Goal: Navigation & Orientation: Find specific page/section

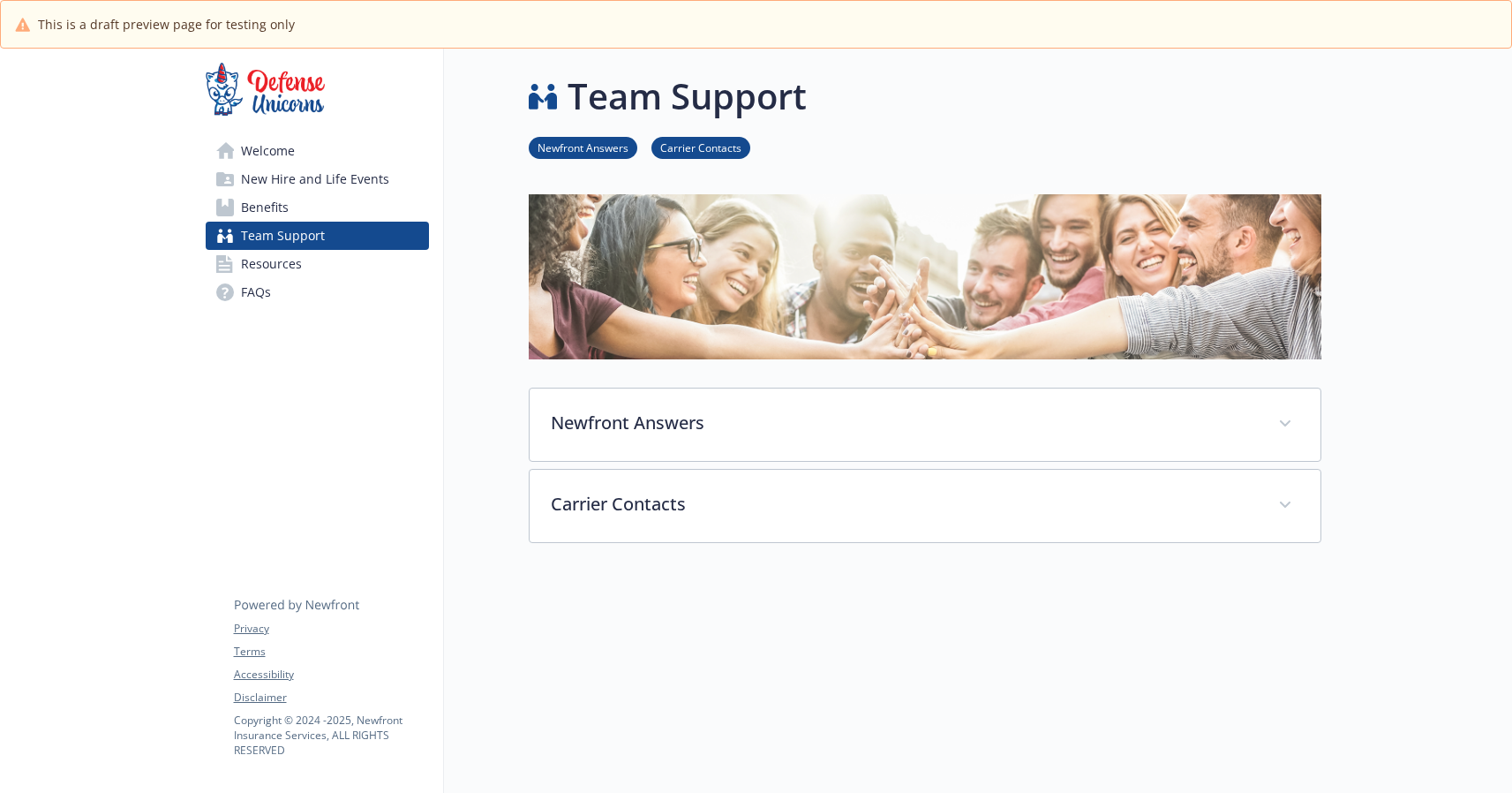
click at [276, 204] on span "Benefits" at bounding box center [264, 207] width 48 height 28
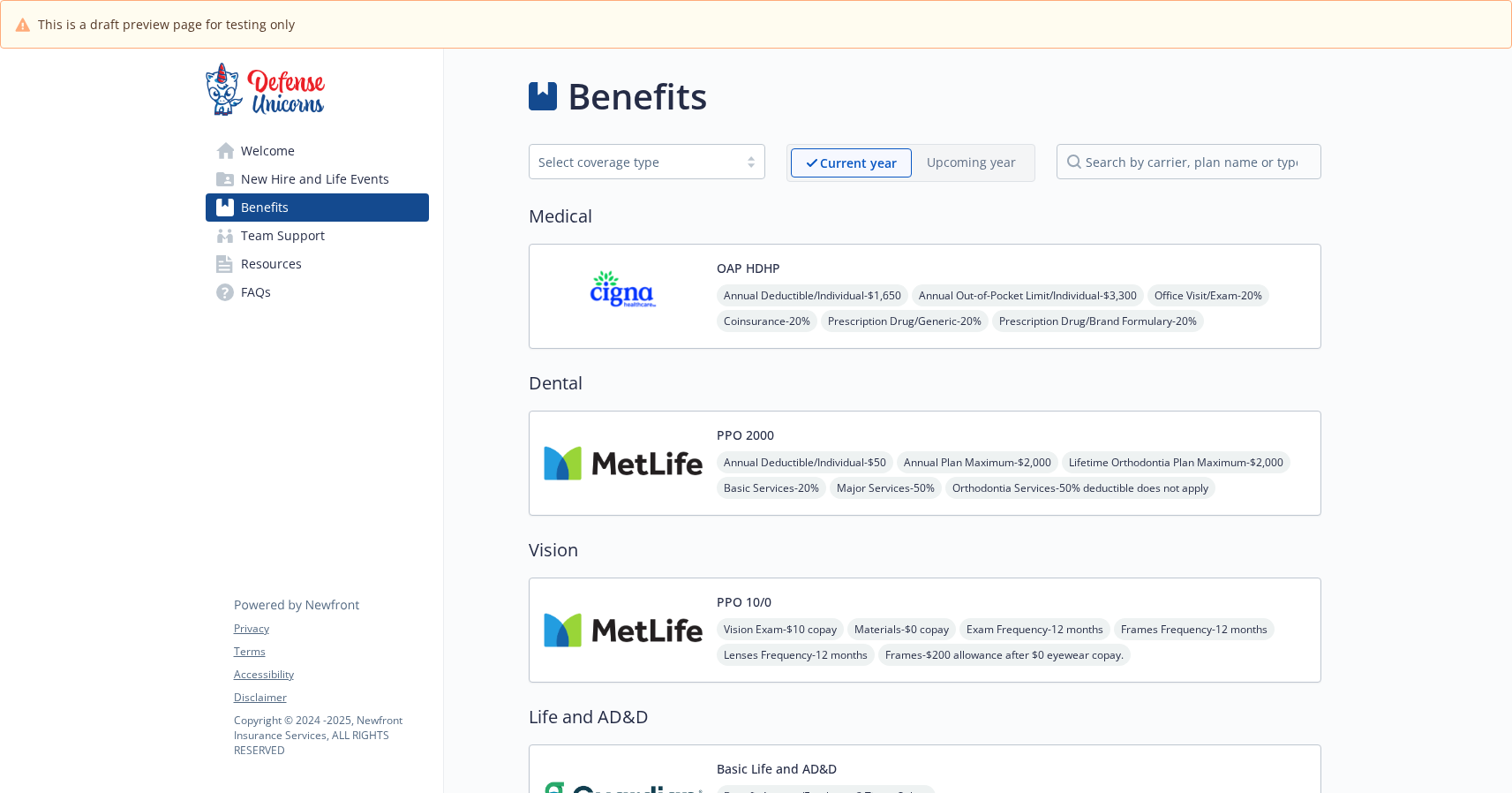
click at [289, 143] on span "Welcome" at bounding box center [268, 151] width 54 height 28
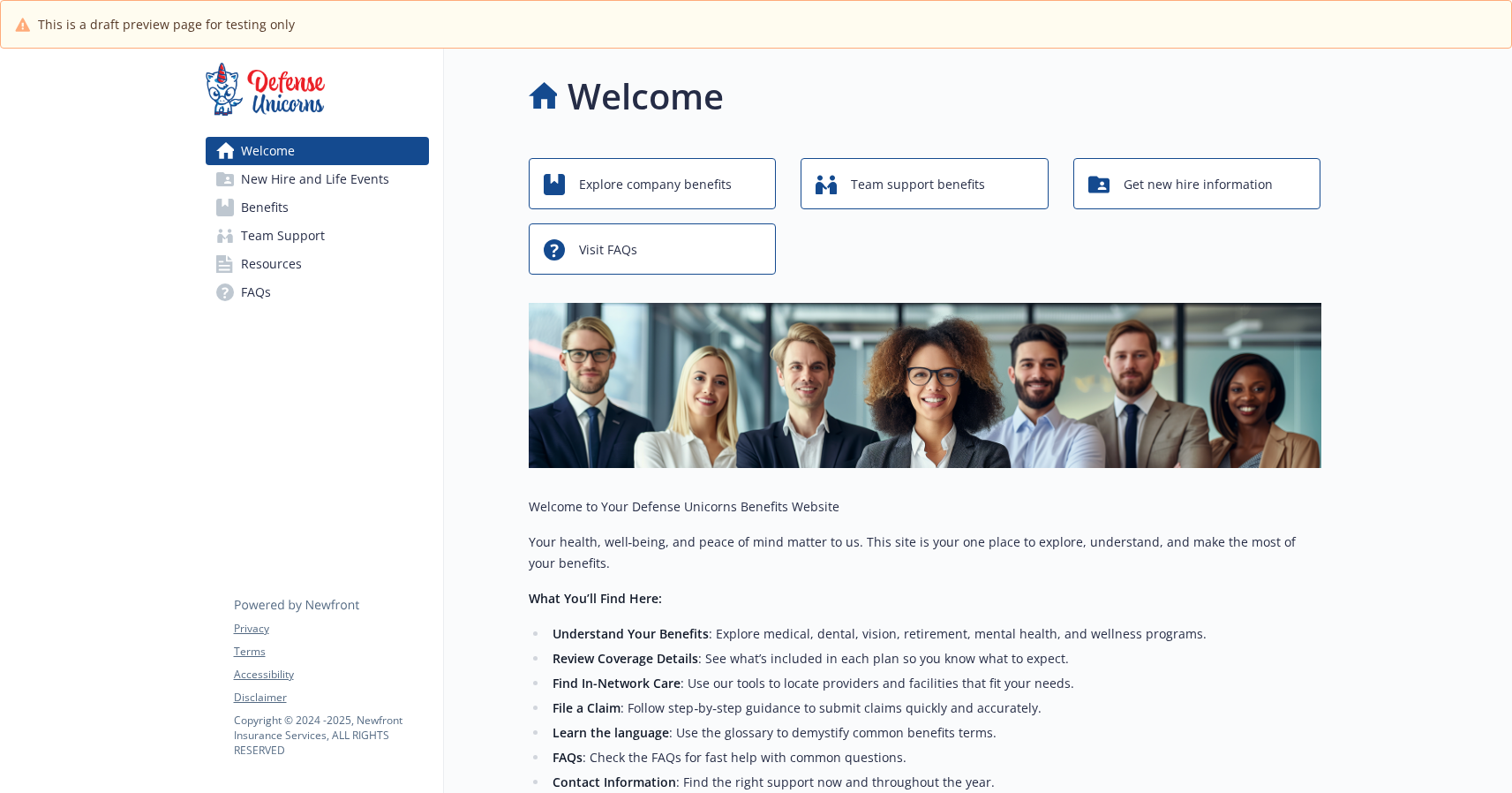
click at [318, 176] on span "New Hire and Life Events" at bounding box center [315, 179] width 148 height 28
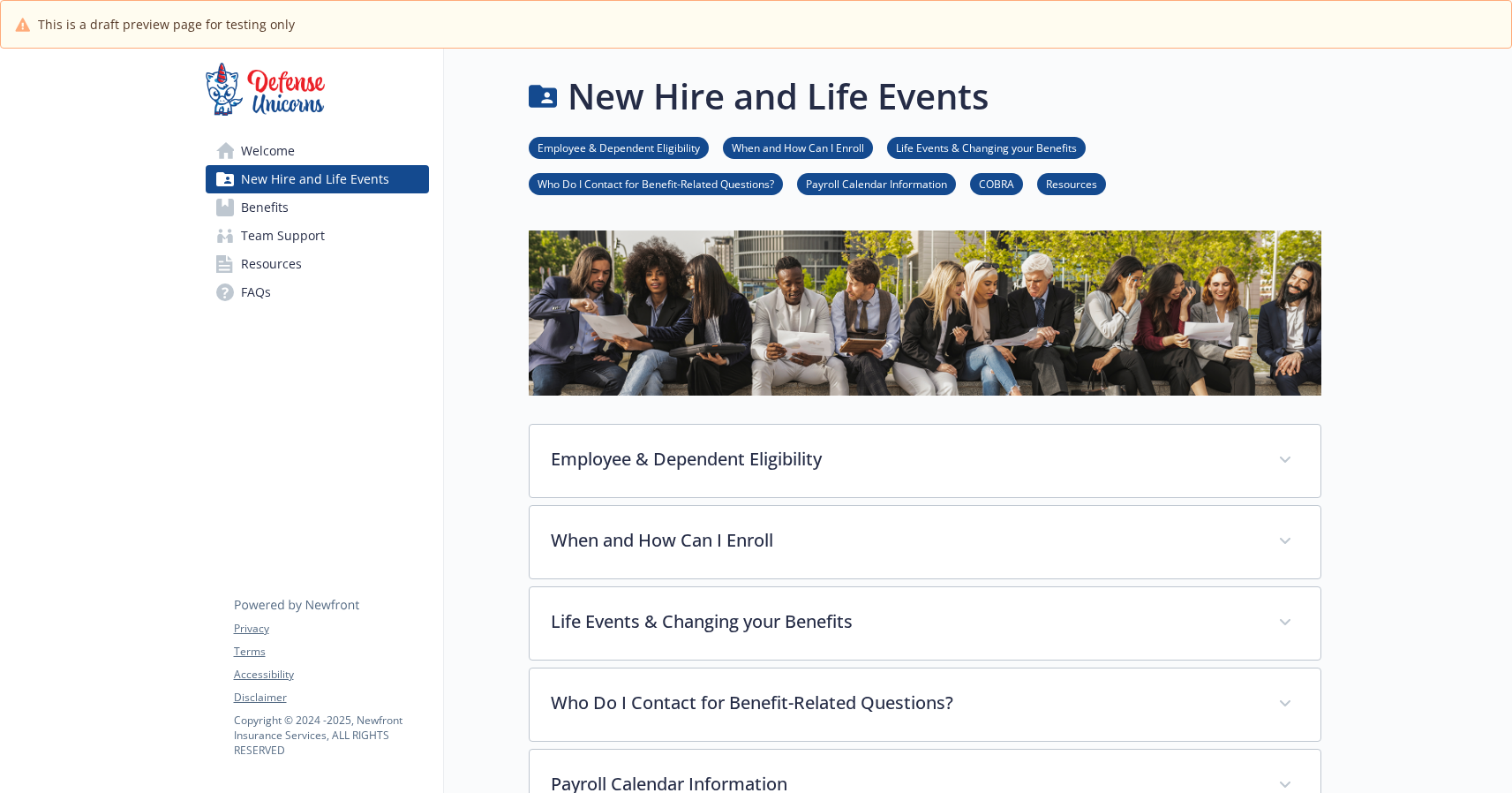
click at [269, 157] on span "Welcome" at bounding box center [268, 151] width 54 height 28
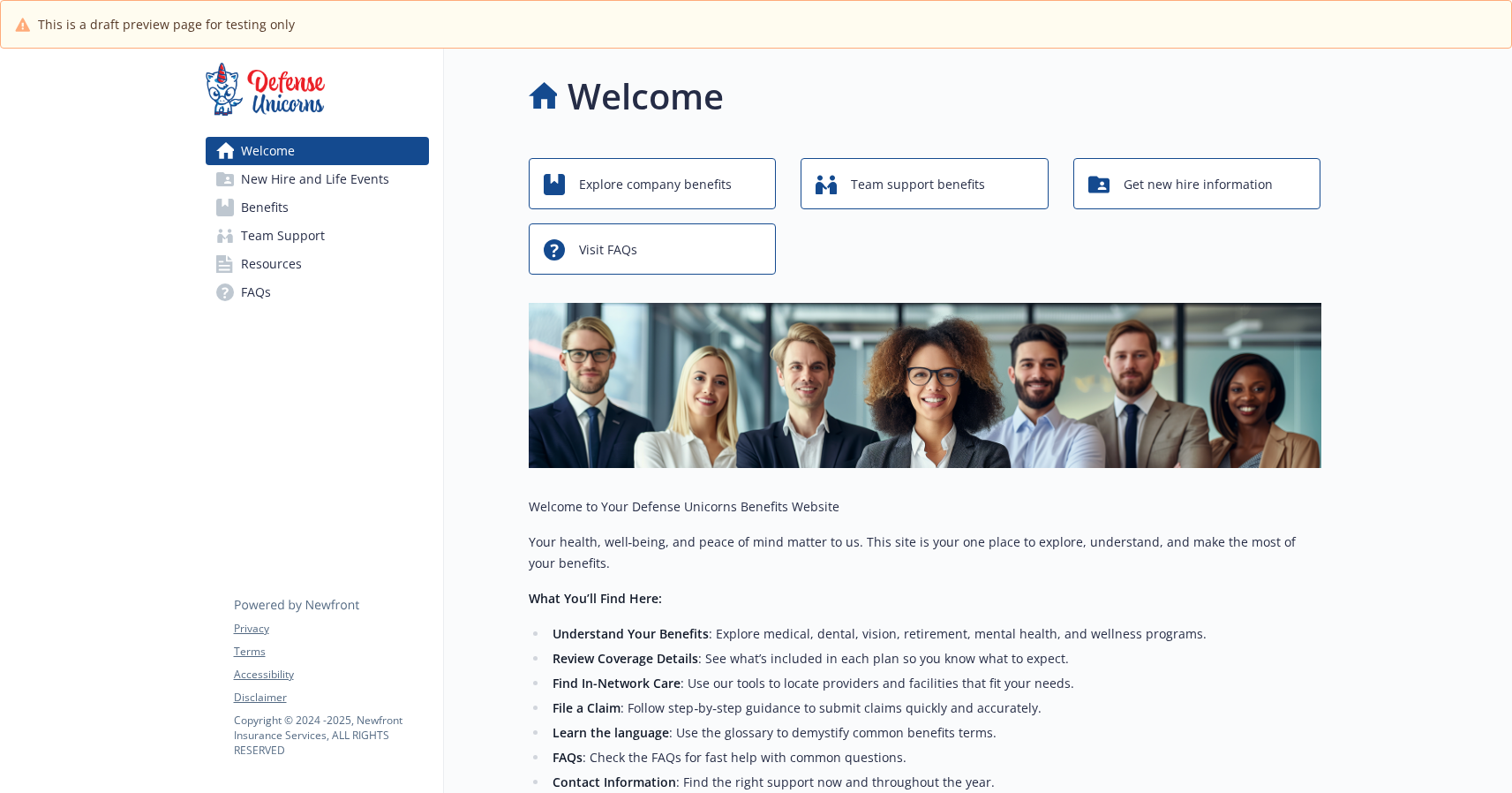
click at [296, 187] on span "New Hire and Life Events" at bounding box center [315, 179] width 148 height 28
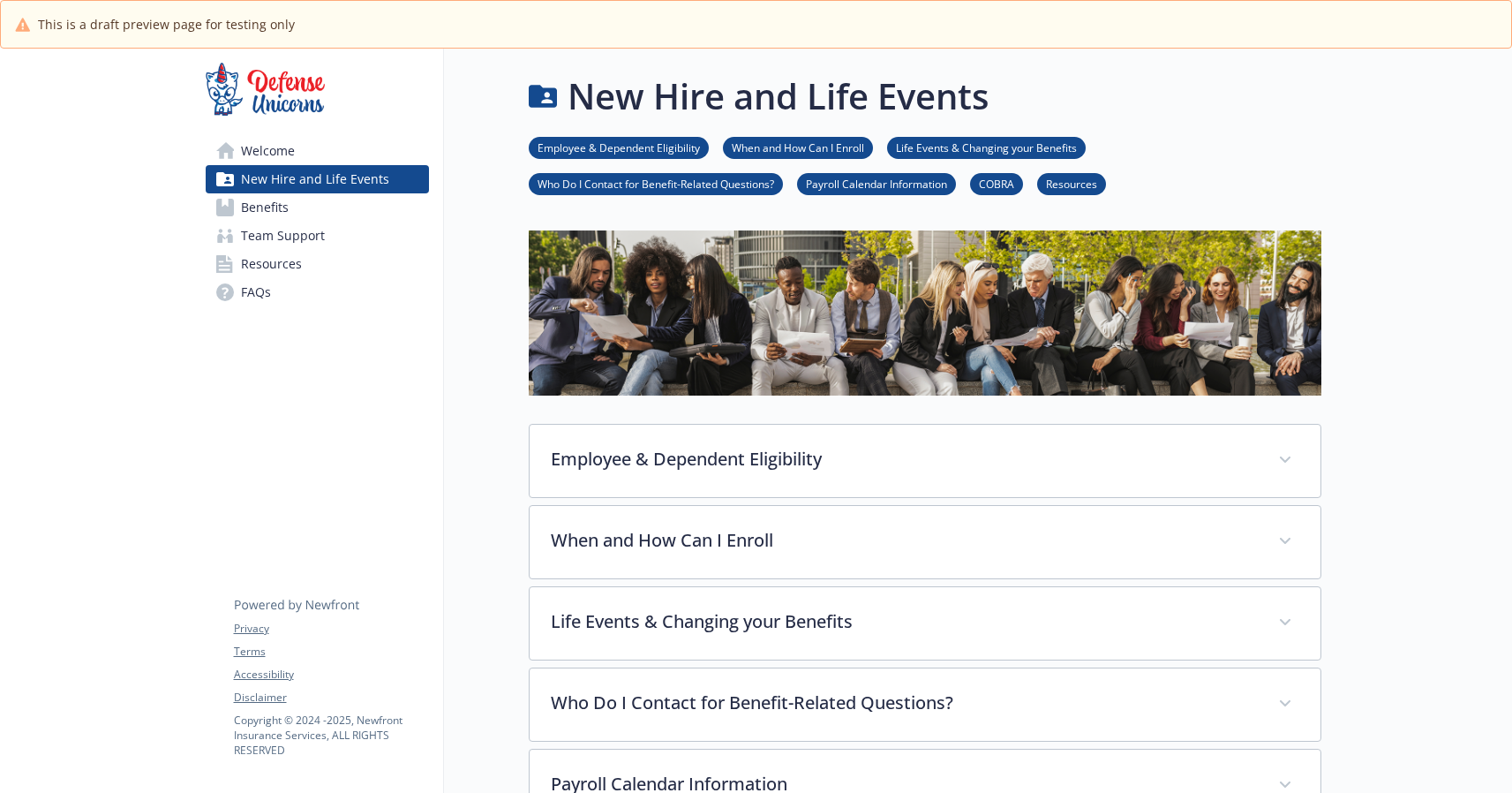
click at [302, 241] on span "Team Support" at bounding box center [282, 235] width 84 height 28
